Goal: Task Accomplishment & Management: Manage account settings

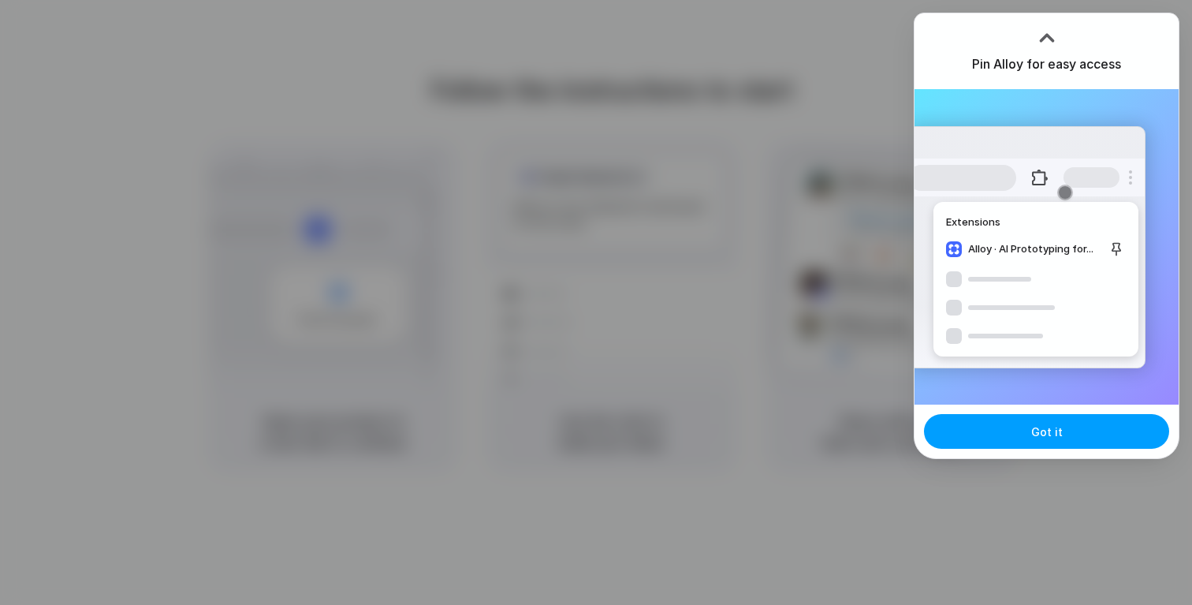
click at [1037, 431] on span "Got it" at bounding box center [1047, 431] width 32 height 17
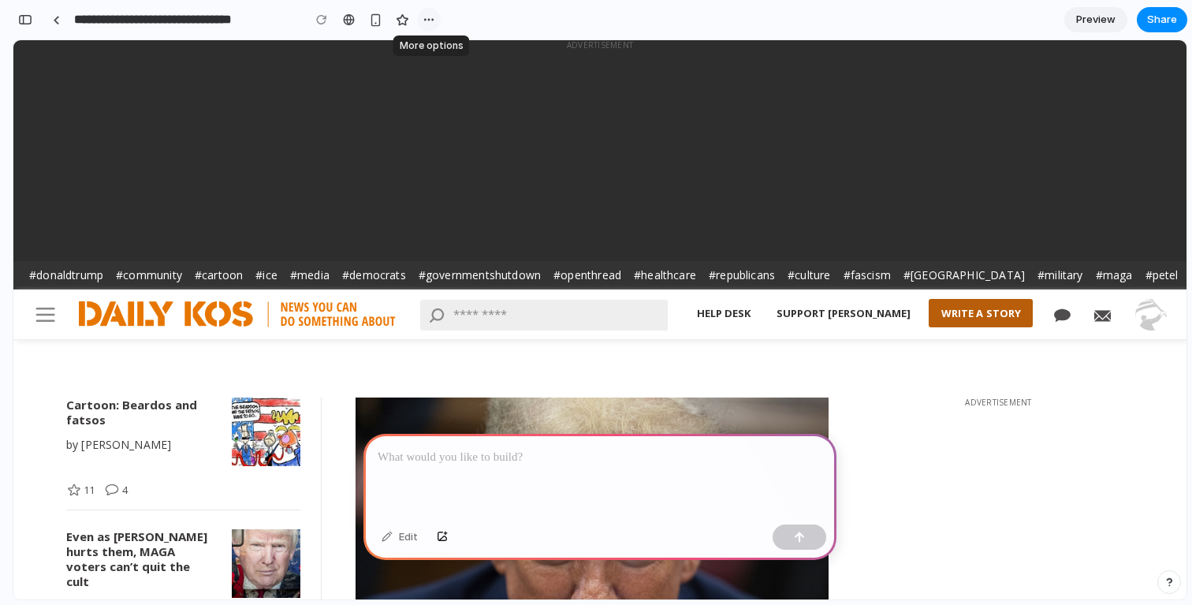
click at [431, 20] on div "button" at bounding box center [429, 19] width 13 height 13
click at [481, 13] on div "Duplicate Delete" at bounding box center [596, 302] width 1192 height 605
click at [1157, 15] on span "Share" at bounding box center [1162, 20] width 30 height 16
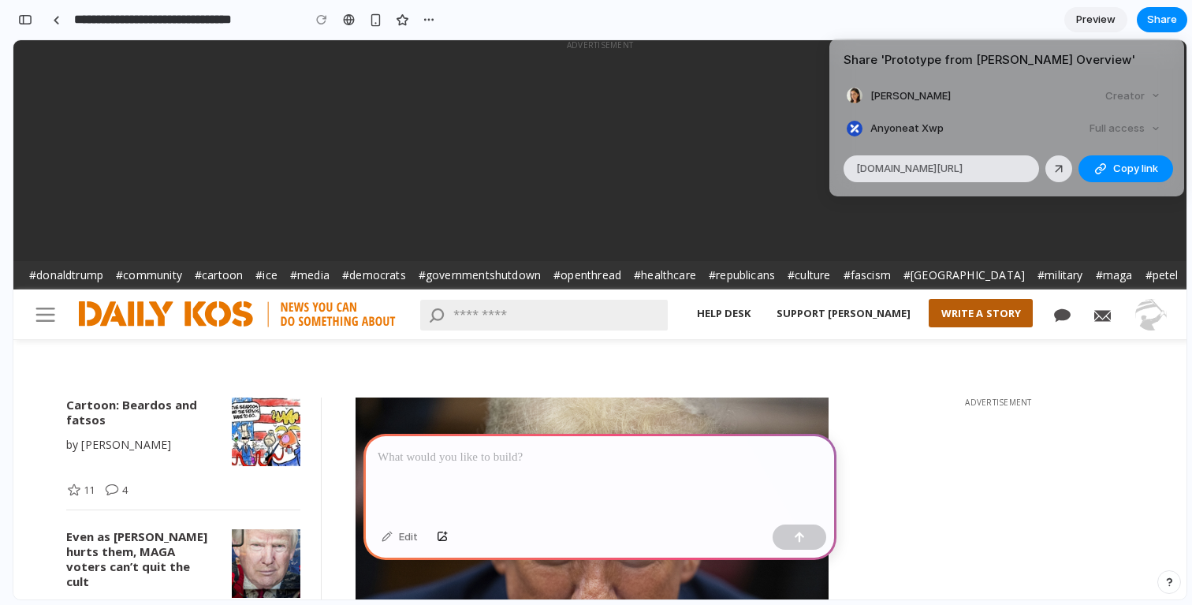
click at [586, 11] on div "Share ' Prototype from Daily Kos Overview ' Ivana Gruszka Creator Anyone at Xwp…" at bounding box center [596, 302] width 1192 height 605
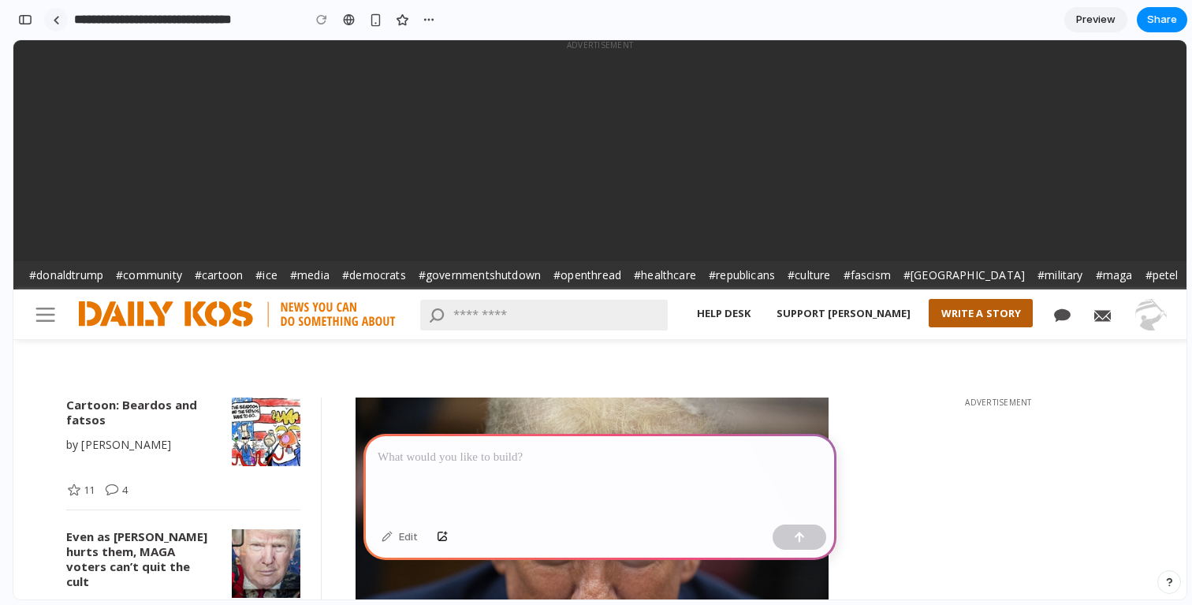
click at [47, 16] on link at bounding box center [56, 20] width 24 height 24
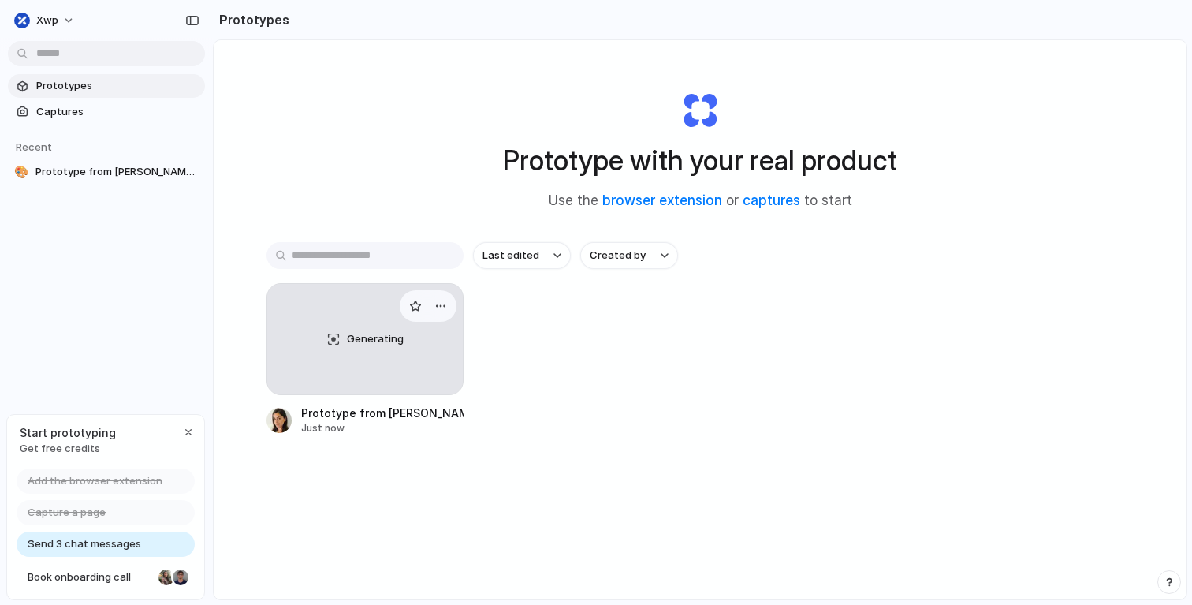
click at [421, 370] on div "Generating" at bounding box center [364, 339] width 195 height 110
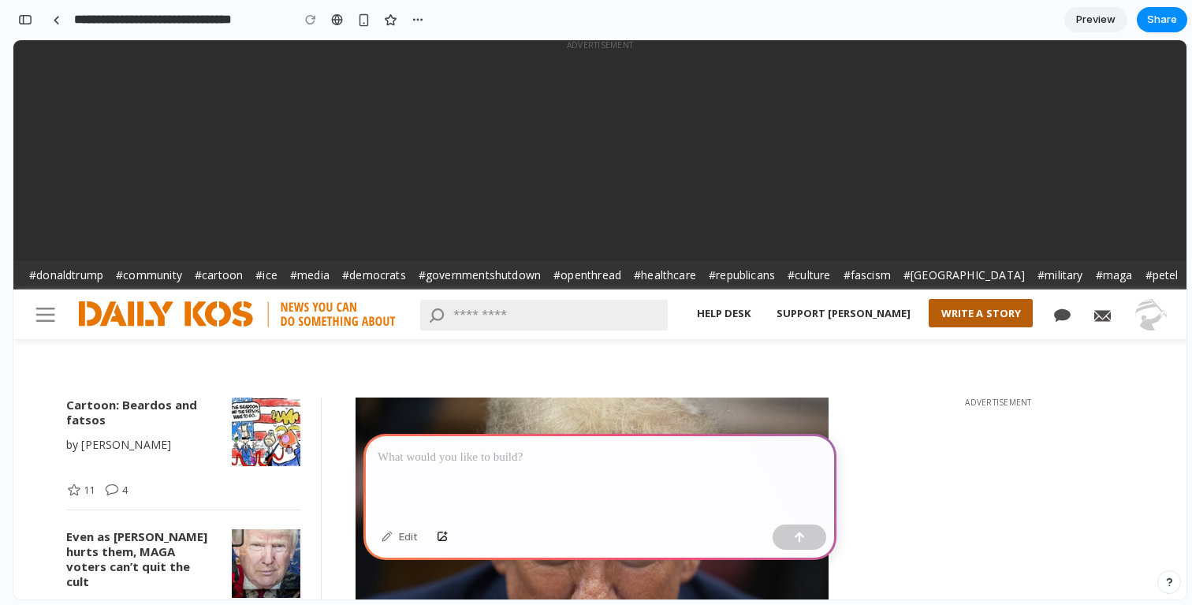
click at [408, 20] on button "button" at bounding box center [418, 20] width 24 height 24
click at [161, 25] on div "Duplicate Delete" at bounding box center [596, 302] width 1192 height 605
click at [172, 13] on input "**********" at bounding box center [178, 20] width 215 height 28
click at [575, 34] on section "**********" at bounding box center [600, 19] width 1174 height 39
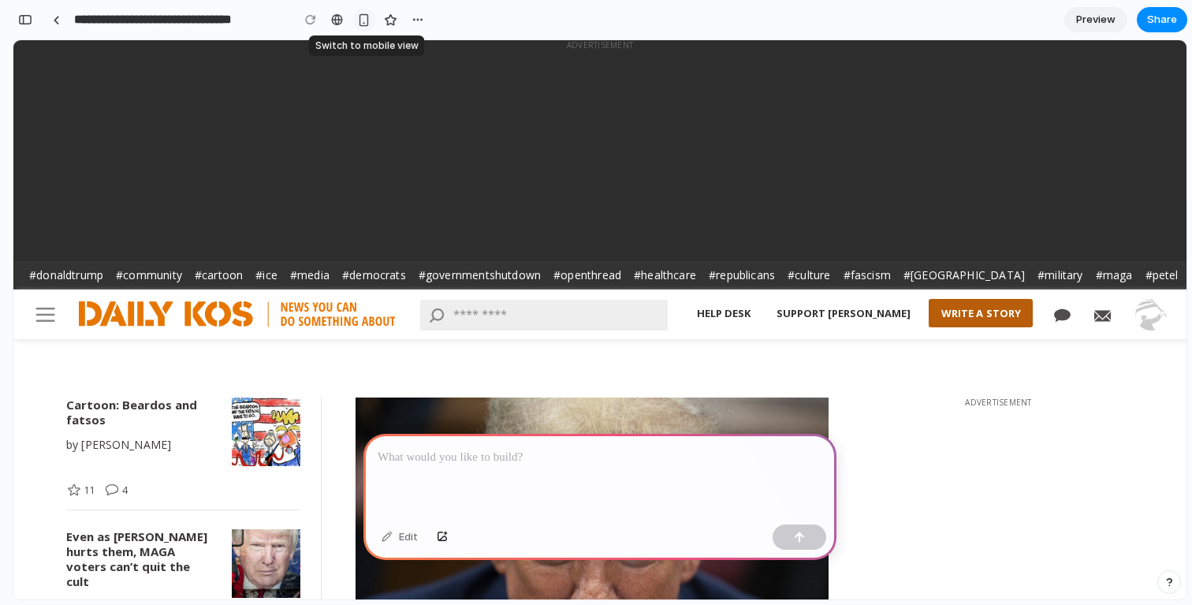
click at [365, 19] on div "button" at bounding box center [363, 19] width 13 height 13
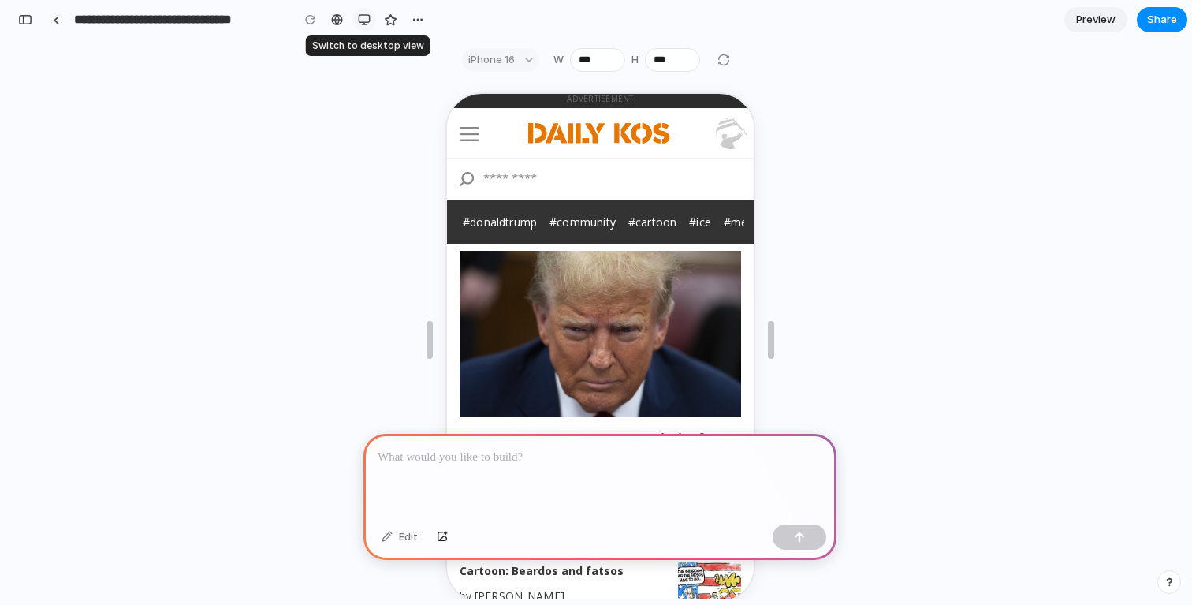
click at [365, 19] on div "button" at bounding box center [364, 19] width 13 height 13
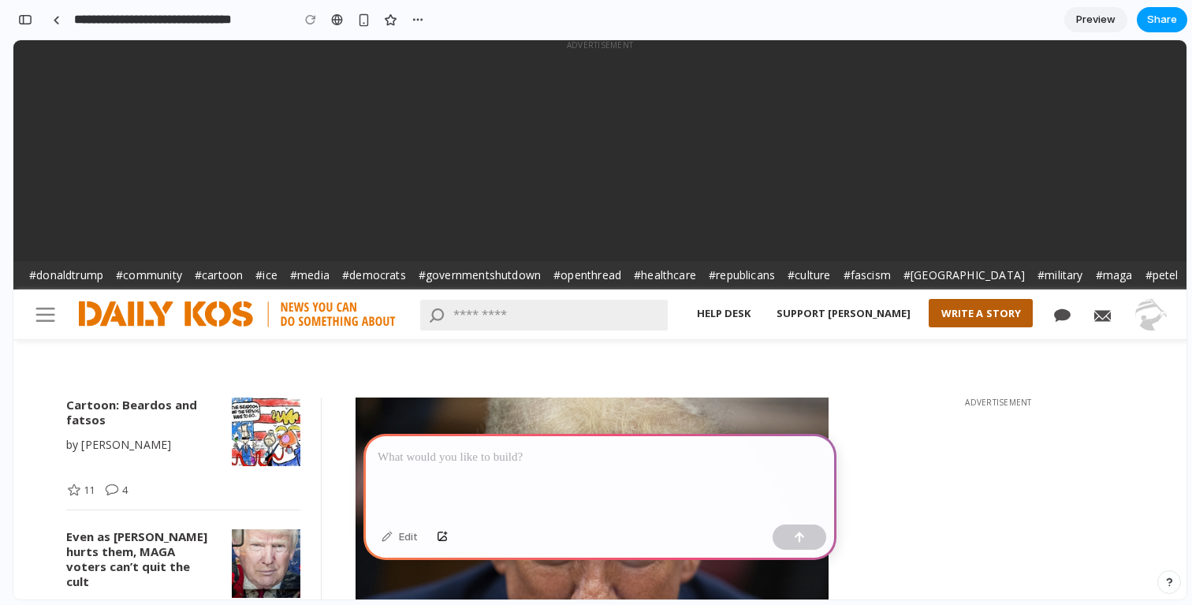
click at [1172, 21] on span "Share" at bounding box center [1162, 20] width 30 height 16
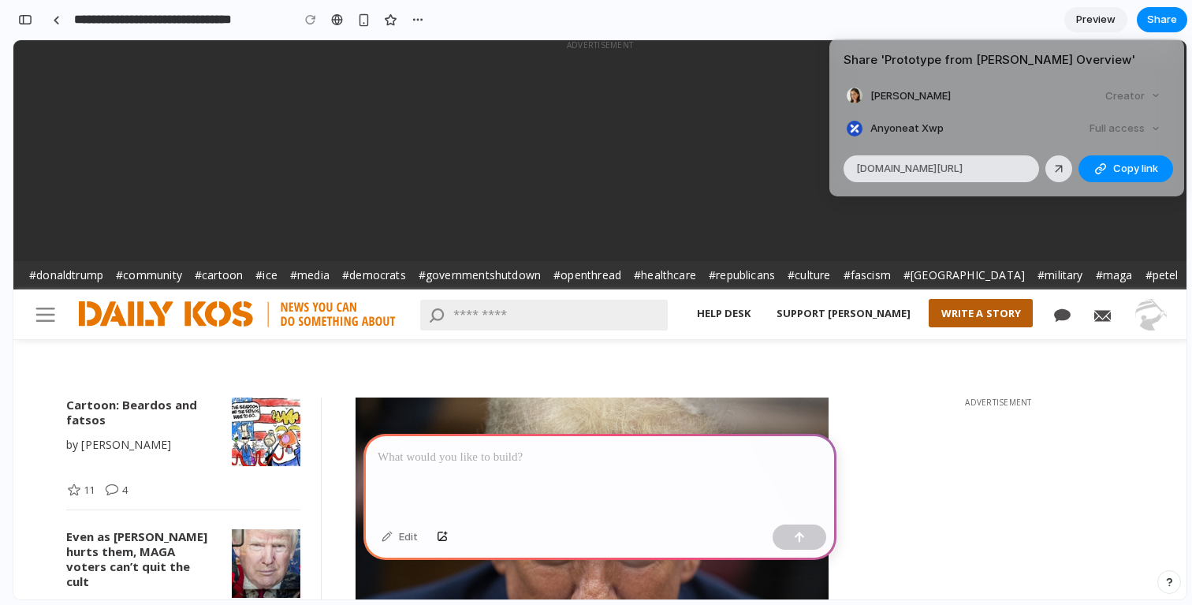
click at [991, 419] on div "Share ' Prototype from Daily Kos Overview ' Ivana Gruszka Creator Anyone at Xwp…" at bounding box center [596, 302] width 1192 height 605
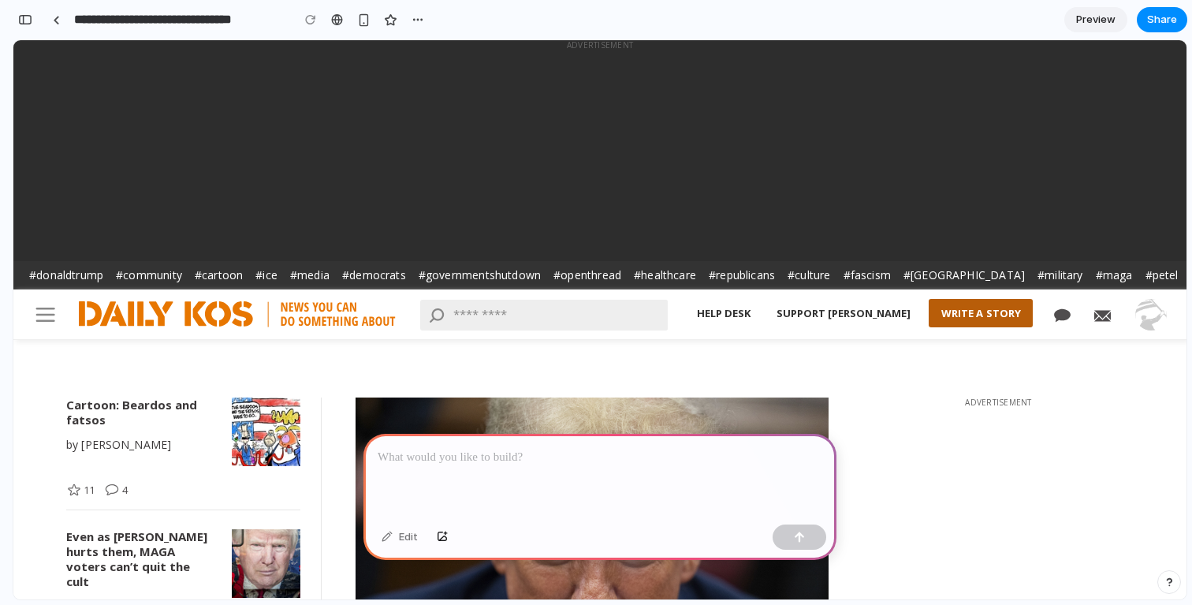
click at [609, 471] on div at bounding box center [599, 476] width 473 height 84
click at [56, 16] on div at bounding box center [56, 20] width 7 height 9
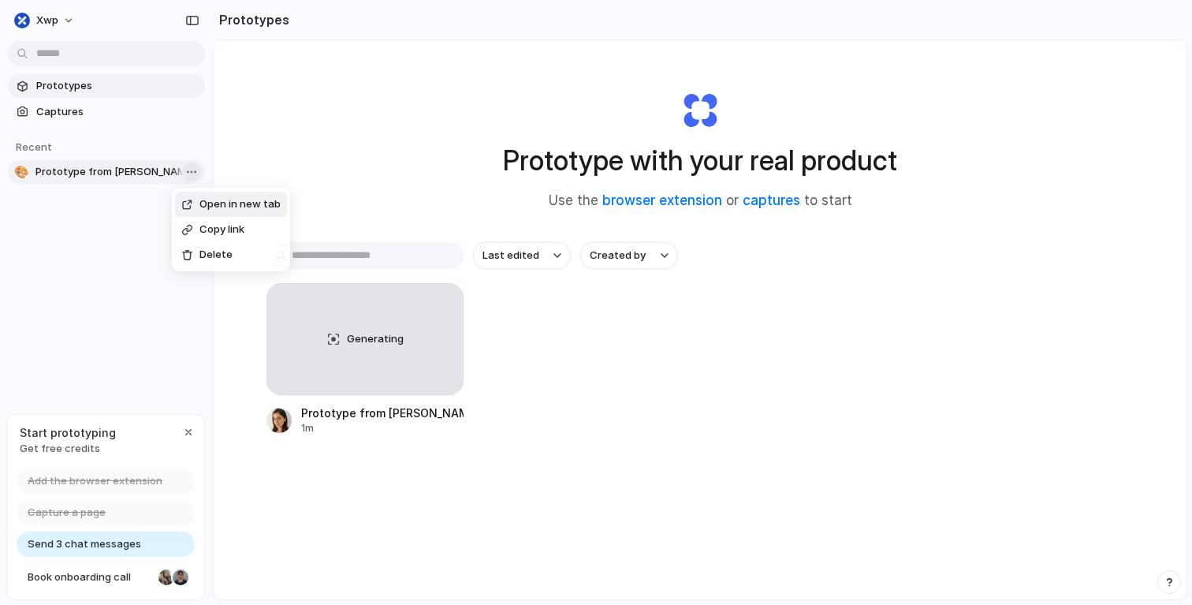
click at [188, 169] on body "xwp Prototypes Captures Recent 🎨 Prototype from Daily Kos Overview Start protot…" at bounding box center [596, 302] width 1192 height 605
click at [639, 398] on div "Open in new tab Copy link Delete" at bounding box center [596, 302] width 1192 height 605
click at [398, 344] on span "Generating" at bounding box center [375, 339] width 57 height 16
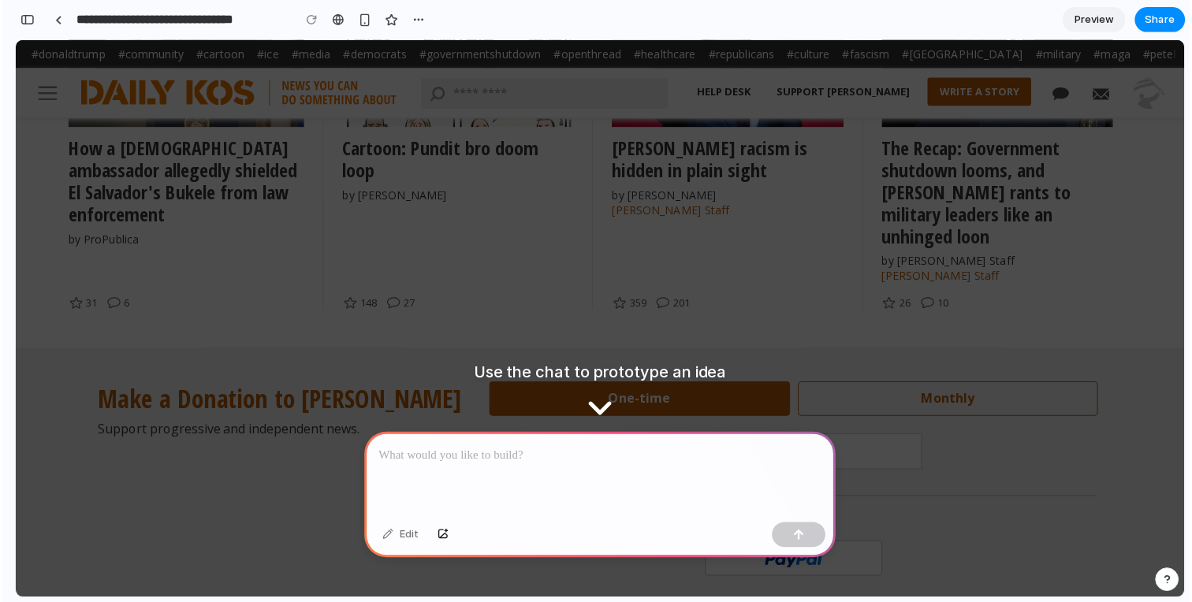
scroll to position [1099, 0]
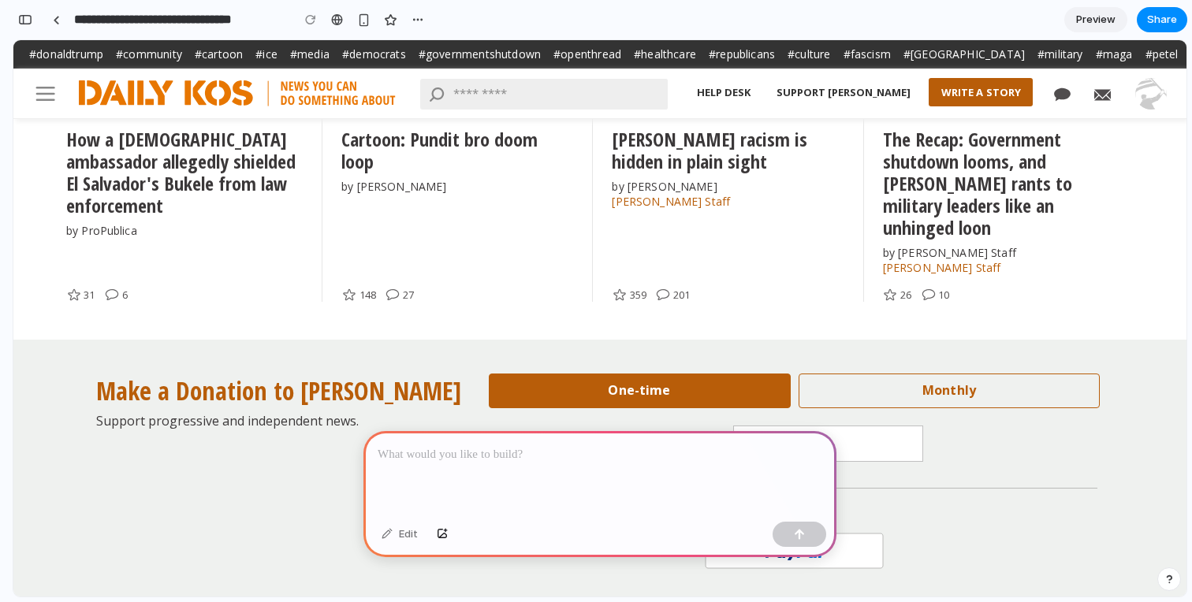
click at [479, 467] on div at bounding box center [599, 473] width 473 height 84
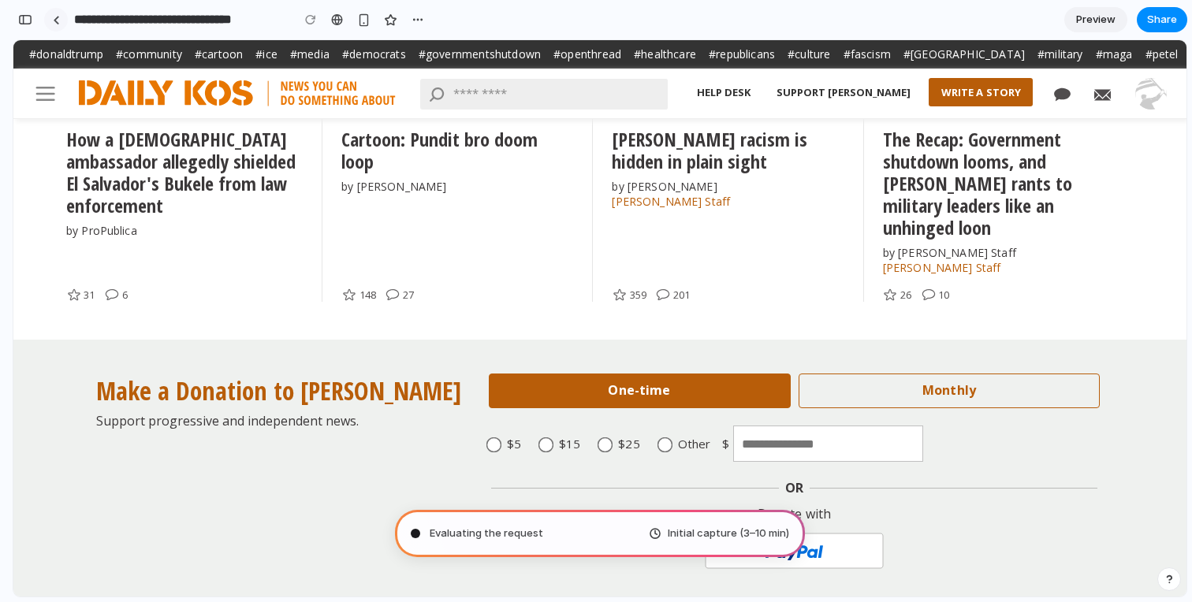
click at [59, 25] on link at bounding box center [56, 20] width 24 height 24
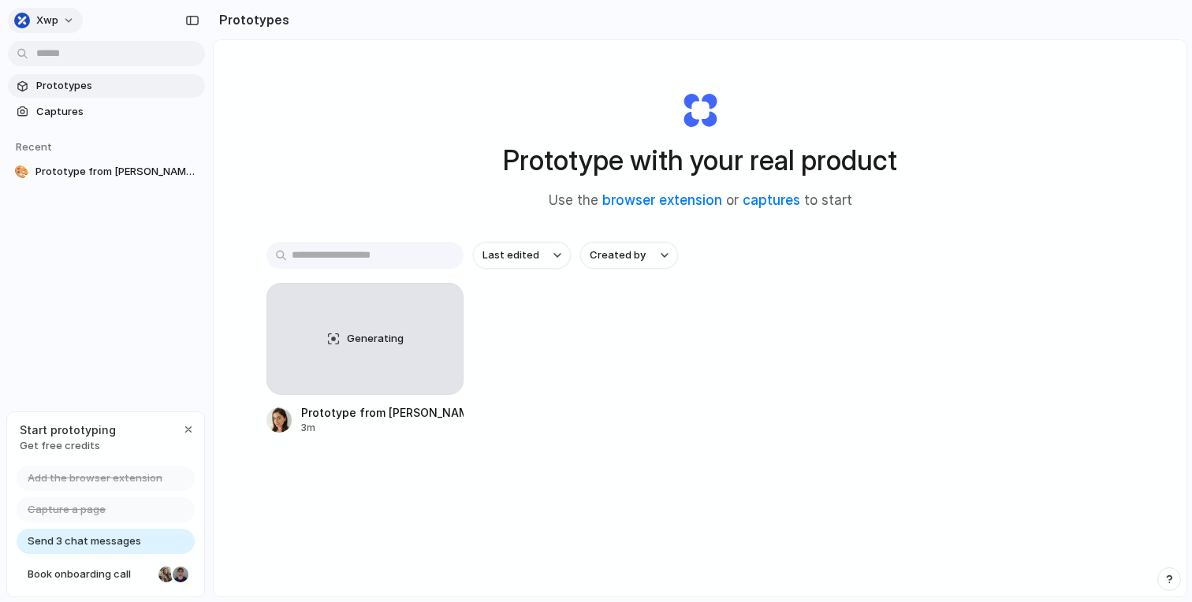
click at [17, 13] on div "xwp" at bounding box center [36, 21] width 44 height 16
click at [73, 55] on span "Settings" at bounding box center [57, 56] width 43 height 16
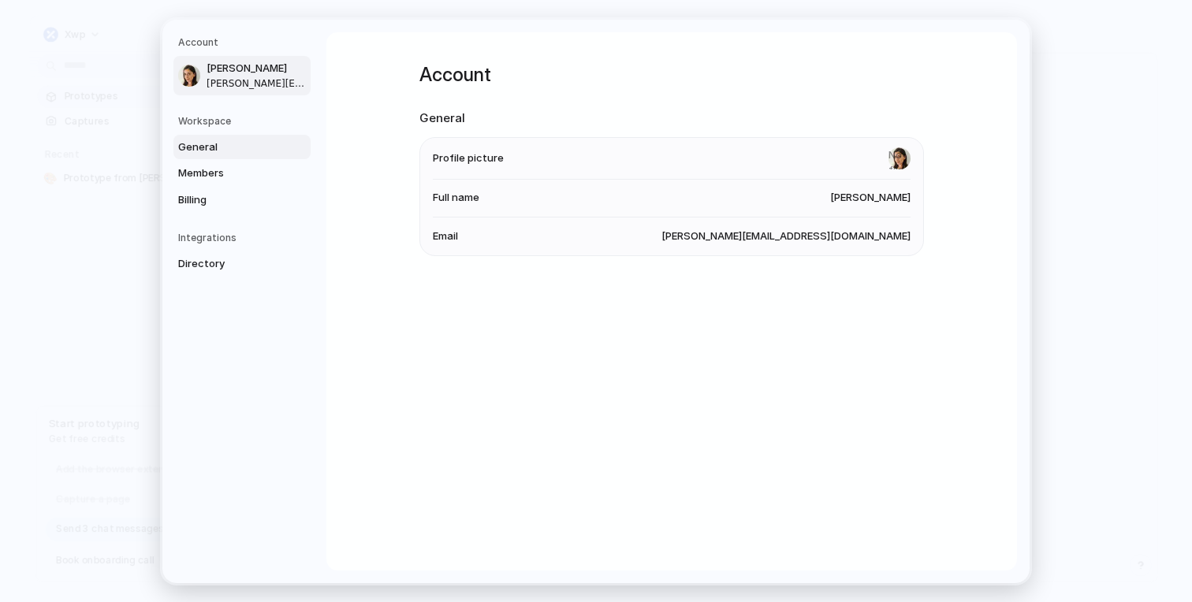
click at [210, 142] on span "General" at bounding box center [228, 147] width 101 height 16
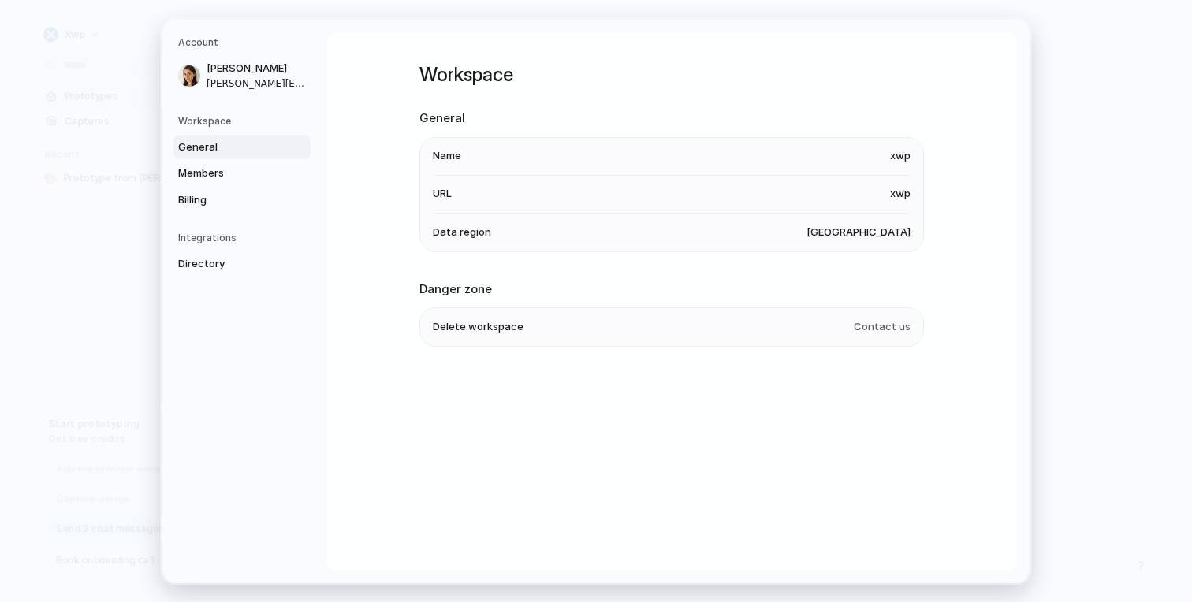
click at [490, 331] on span "Delete workspace" at bounding box center [478, 327] width 91 height 16
click at [490, 328] on span "Delete workspace" at bounding box center [478, 327] width 91 height 16
drag, startPoint x: 490, startPoint y: 328, endPoint x: 885, endPoint y: 341, distance: 395.9
click at [490, 328] on span "Delete workspace" at bounding box center [478, 327] width 91 height 16
click at [885, 334] on li "Delete workspace Contact us" at bounding box center [672, 327] width 478 height 38
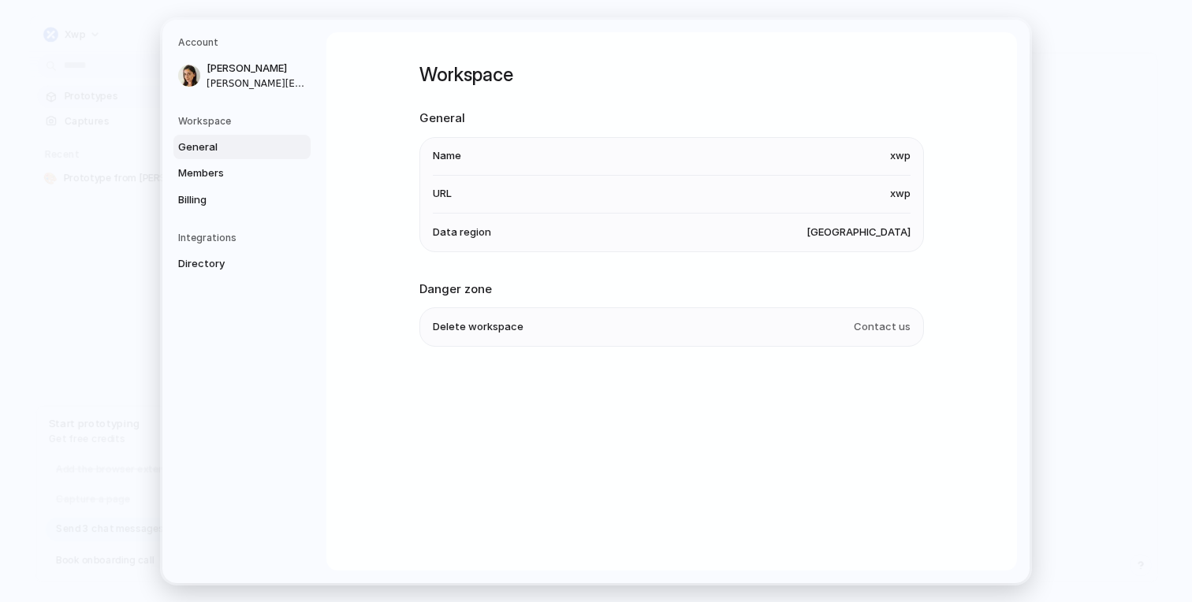
click at [884, 331] on span "Contact us" at bounding box center [882, 327] width 57 height 16
click at [884, 326] on span "Contact us" at bounding box center [882, 327] width 57 height 16
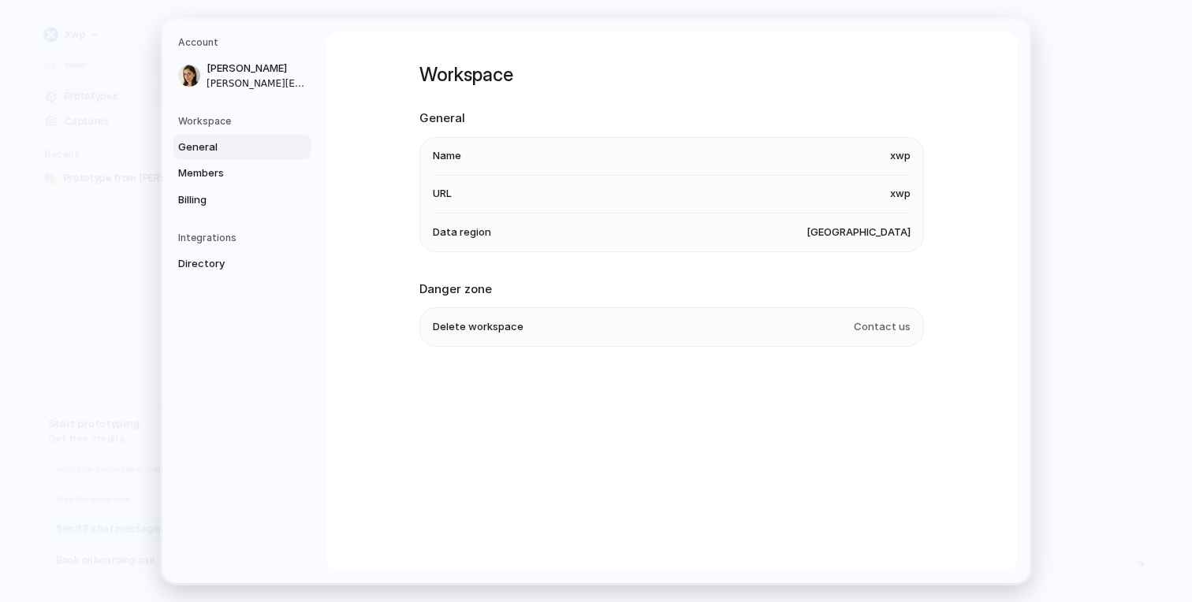
click at [884, 326] on span "Contact us" at bounding box center [882, 327] width 57 height 16
click at [491, 315] on li "Delete workspace Contact us" at bounding box center [672, 327] width 478 height 38
click at [482, 326] on span "Delete workspace" at bounding box center [478, 327] width 91 height 16
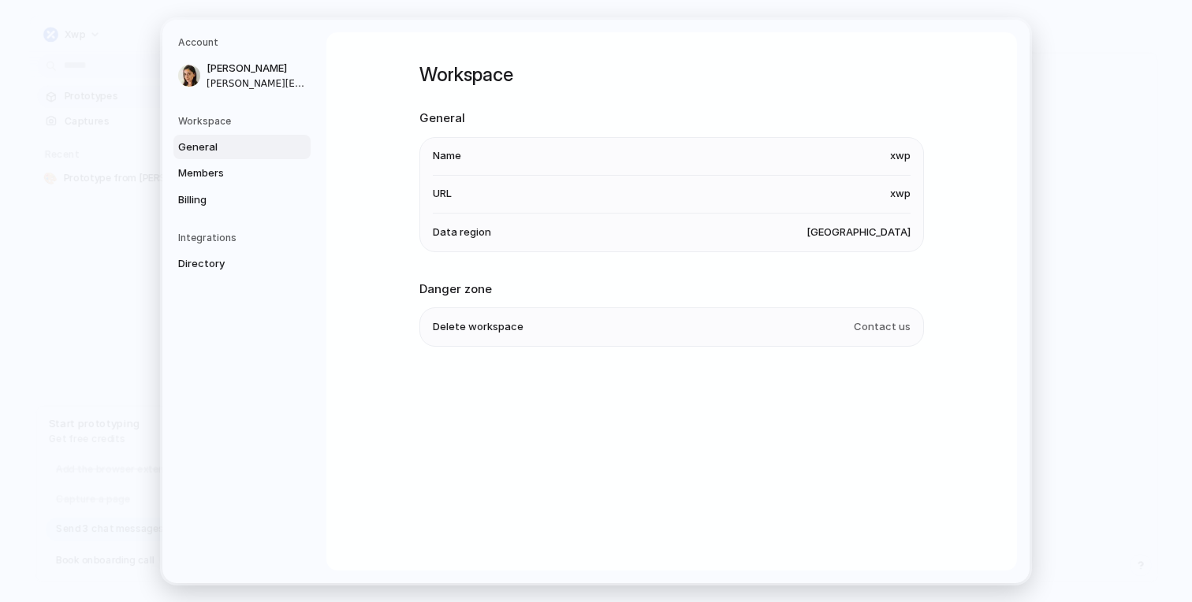
click at [482, 326] on span "Delete workspace" at bounding box center [478, 327] width 91 height 16
click at [883, 192] on li "URL xwp" at bounding box center [672, 194] width 478 height 38
click at [913, 155] on ul "Name xwp URL xwp Data region United States" at bounding box center [671, 193] width 504 height 115
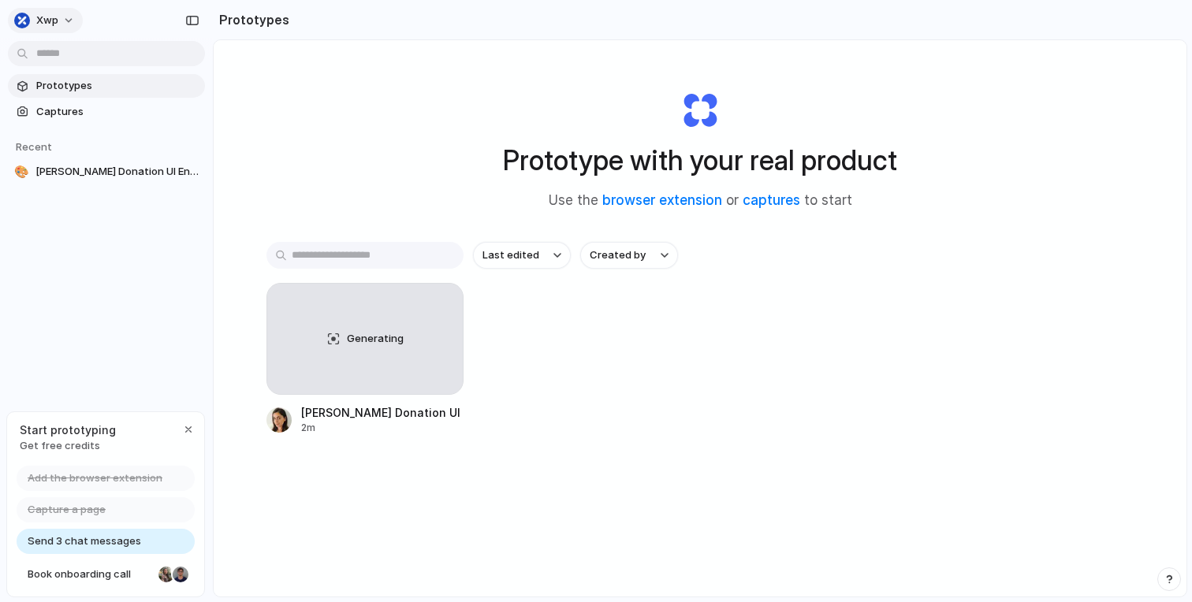
click at [52, 20] on span "xwp" at bounding box center [47, 21] width 22 height 16
